Goal: Task Accomplishment & Management: Manage account settings

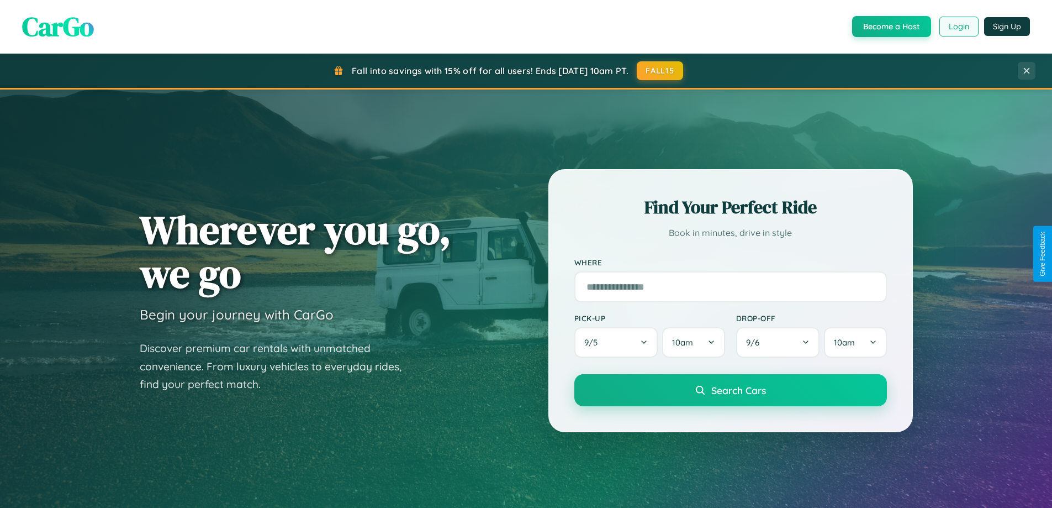
click at [958, 27] on button "Login" at bounding box center [958, 27] width 39 height 20
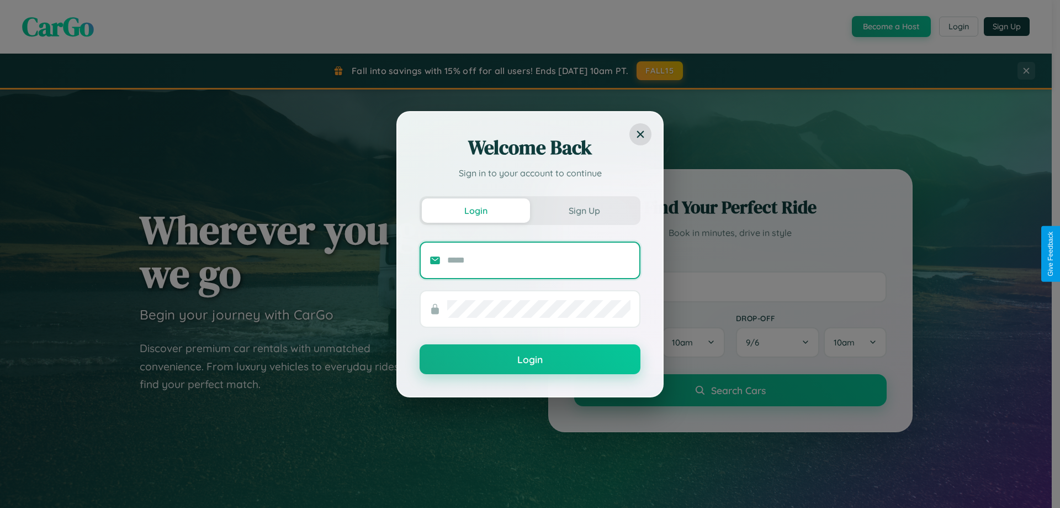
click at [539, 260] on input "text" at bounding box center [538, 260] width 183 height 18
type input "**********"
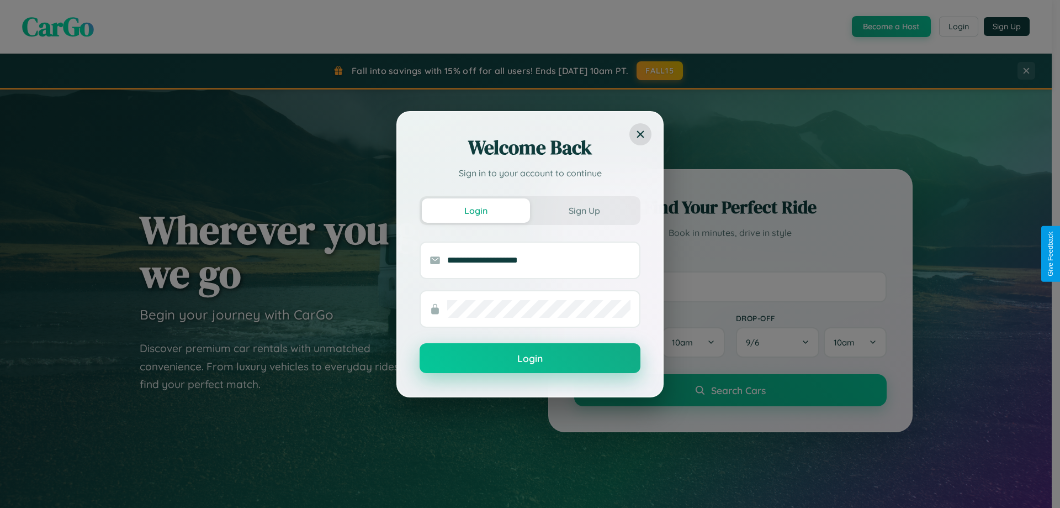
click at [530, 358] on button "Login" at bounding box center [530, 358] width 221 height 30
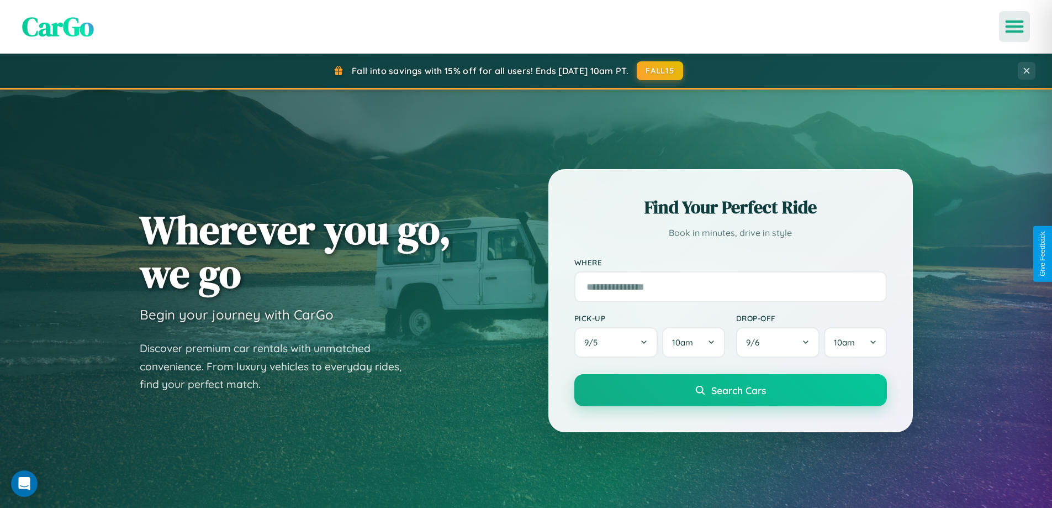
click at [1014, 27] on icon "Open menu" at bounding box center [1015, 27] width 16 height 10
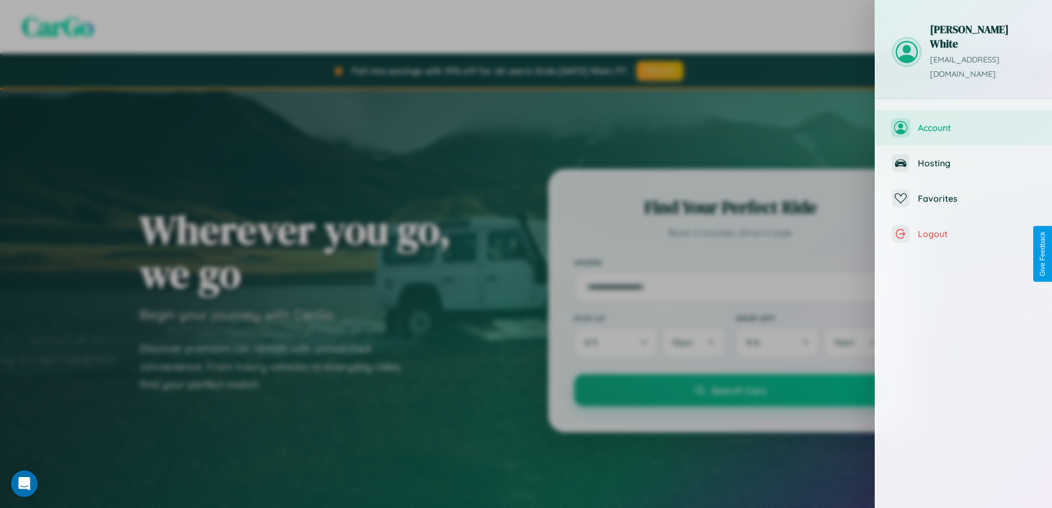
click at [964, 122] on span "Account" at bounding box center [977, 127] width 118 height 11
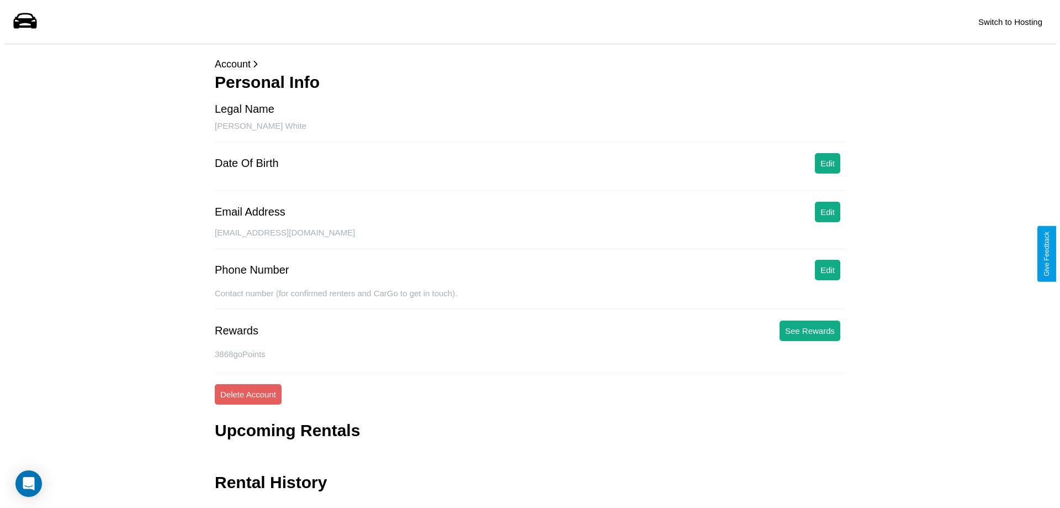
scroll to position [27, 0]
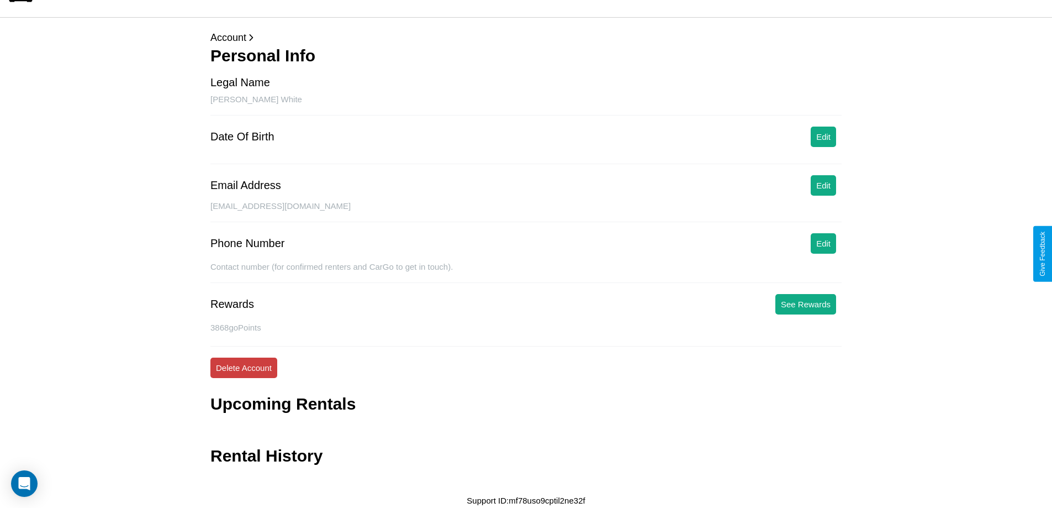
click at [244, 367] on button "Delete Account" at bounding box center [243, 367] width 67 height 20
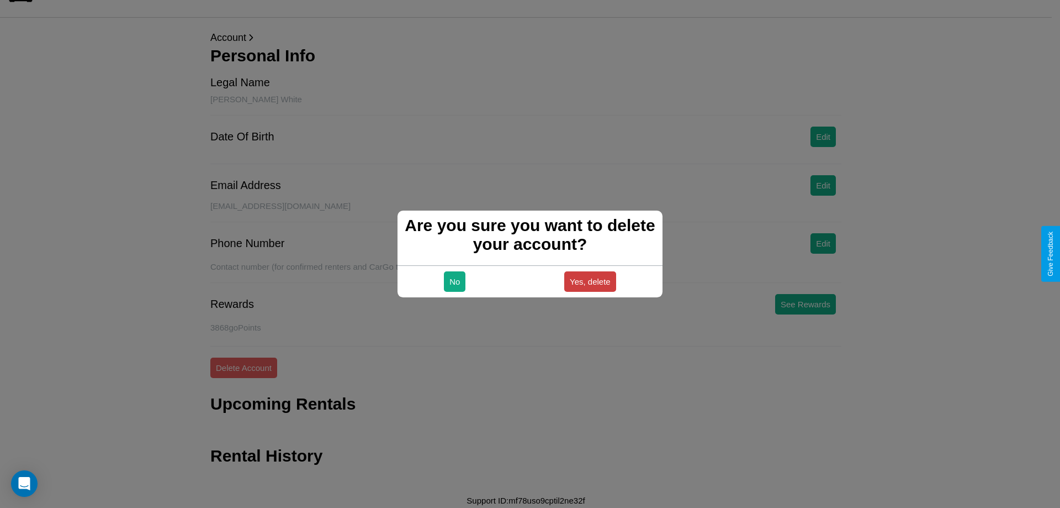
click at [590, 281] on button "Yes, delete" at bounding box center [590, 281] width 52 height 20
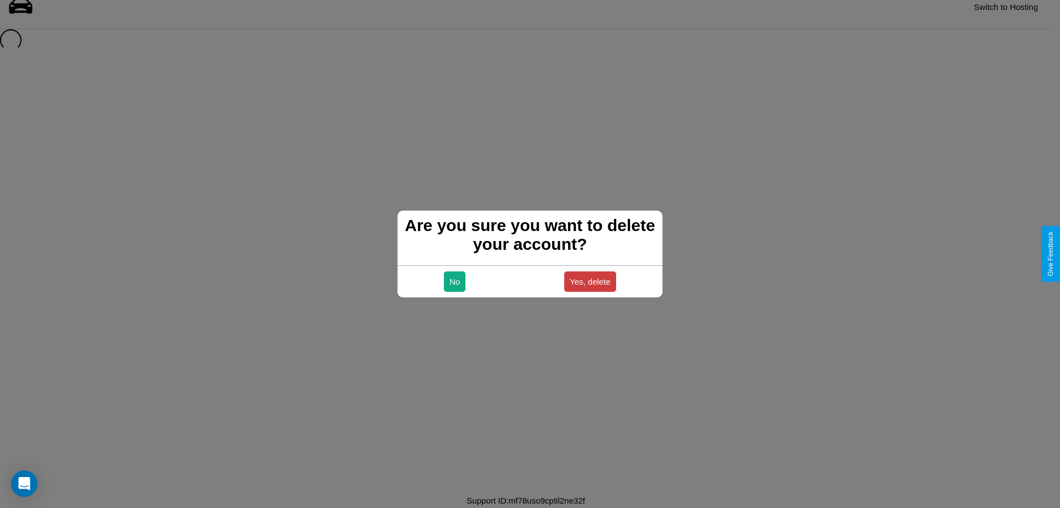
scroll to position [15, 0]
